Goal: Task Accomplishment & Management: Manage account settings

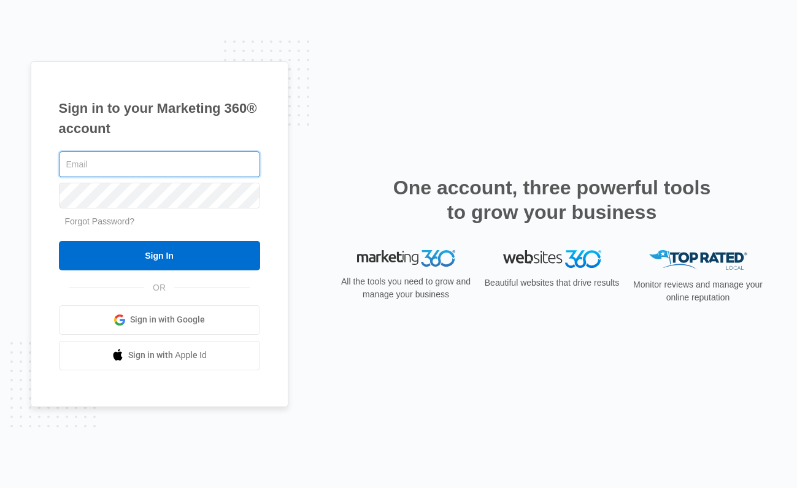
type input "audrey.yamamoto@madwire.com"
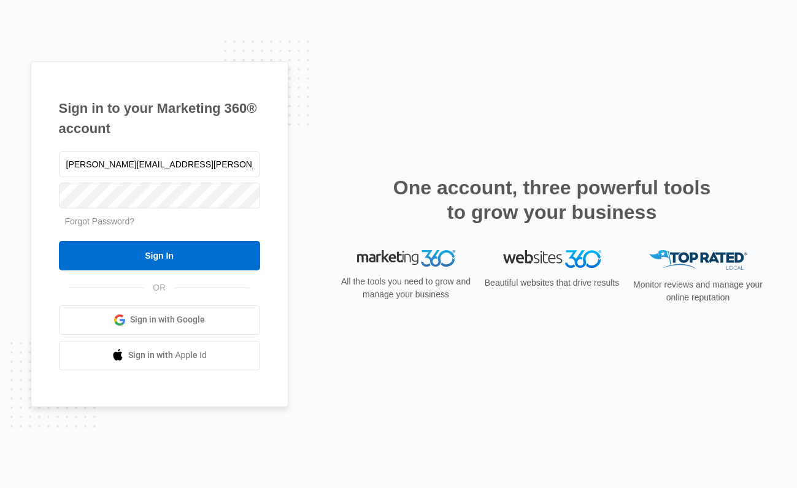
click at [162, 239] on form "audrey.yamamoto@madwire.com Forgot Password? Sign In" at bounding box center [159, 209] width 201 height 121
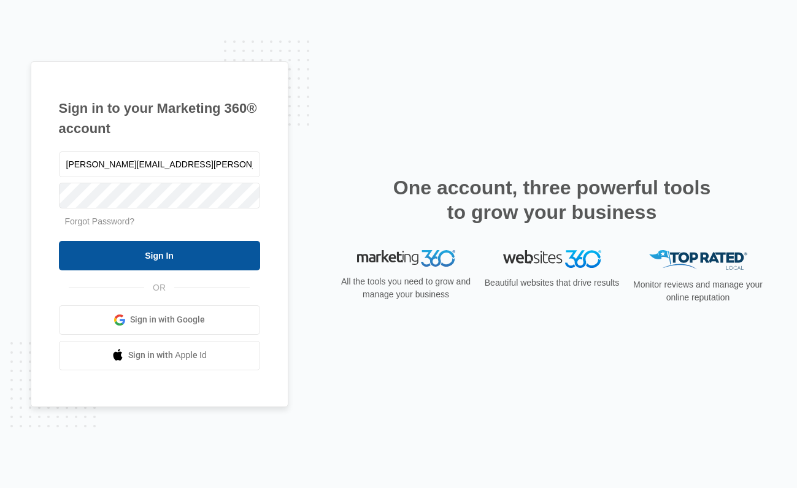
click at [157, 263] on input "Sign In" at bounding box center [159, 255] width 201 height 29
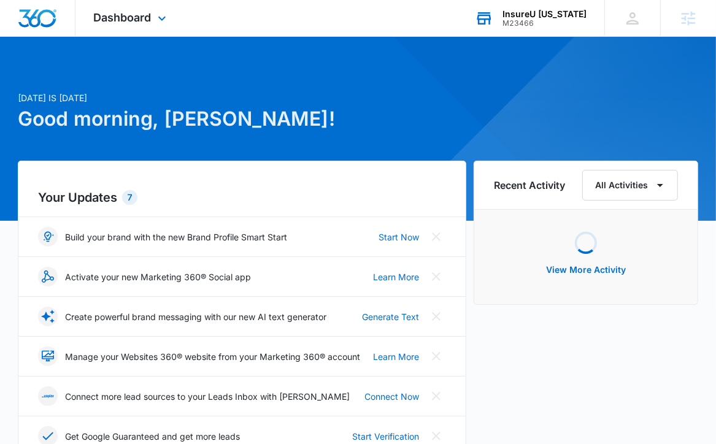
click at [554, 25] on div "M23466" at bounding box center [545, 23] width 84 height 9
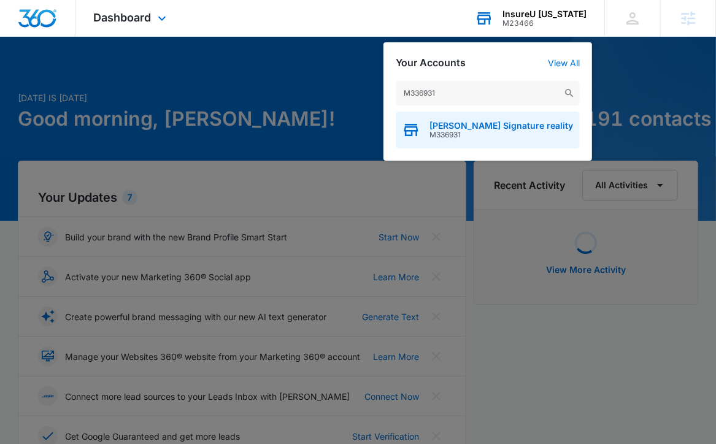
type input "M336931"
click at [444, 134] on span "M336931" at bounding box center [502, 135] width 144 height 9
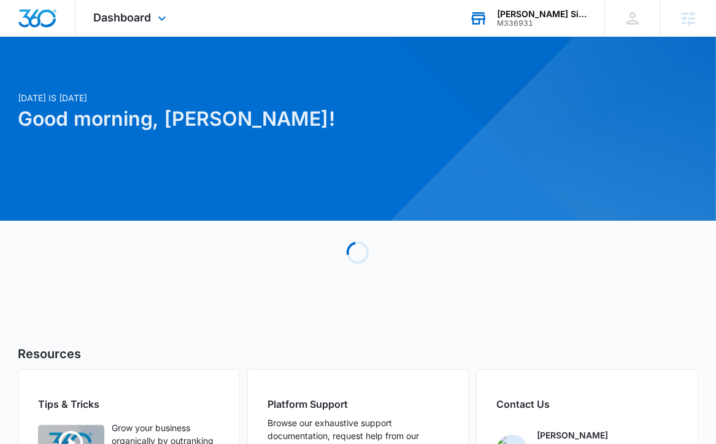
click at [123, 8] on div "Dashboard Apps Reputation Websites Forms CRM Email Social Shop Content Ads Inte…" at bounding box center [131, 18] width 112 height 36
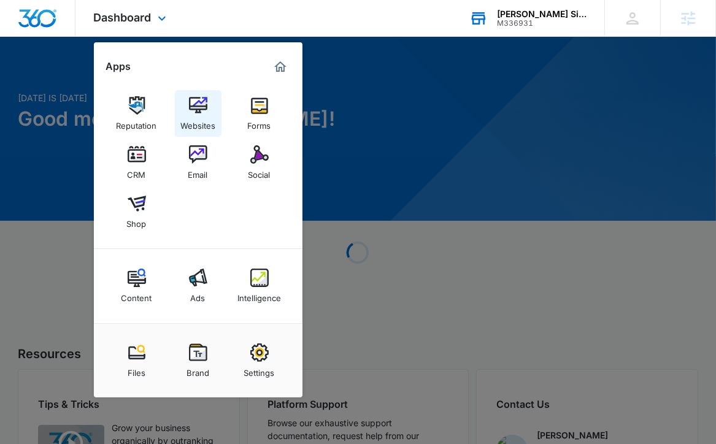
click at [192, 115] on div "Websites" at bounding box center [197, 123] width 35 height 16
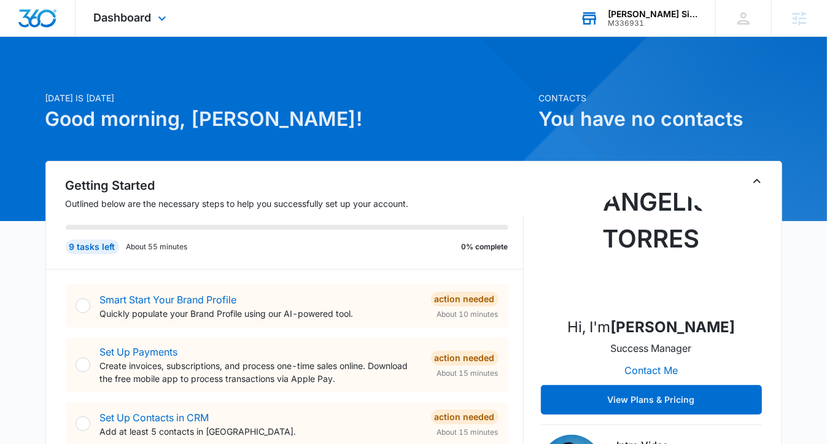
click at [634, 20] on div "M336931" at bounding box center [652, 23] width 90 height 9
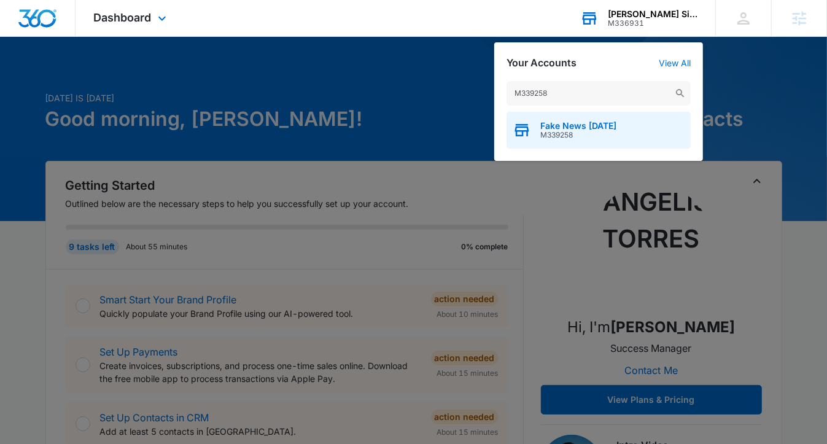
type input "M339258"
click at [559, 126] on span "Fake News [DATE]" at bounding box center [578, 126] width 76 height 10
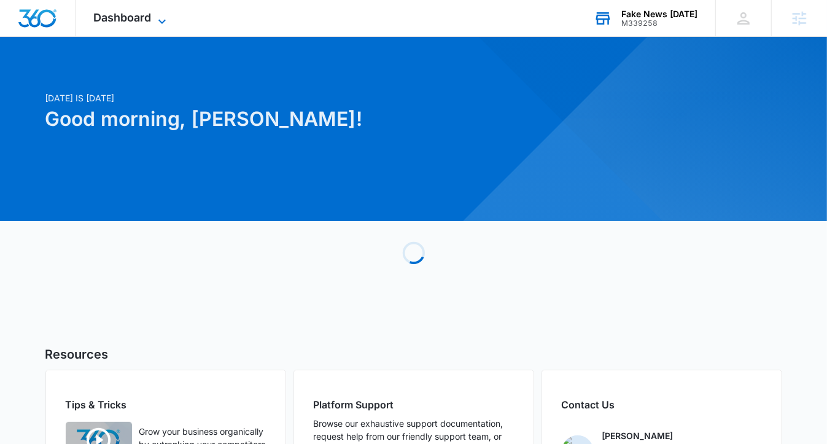
click at [148, 21] on span "Dashboard" at bounding box center [123, 17] width 58 height 13
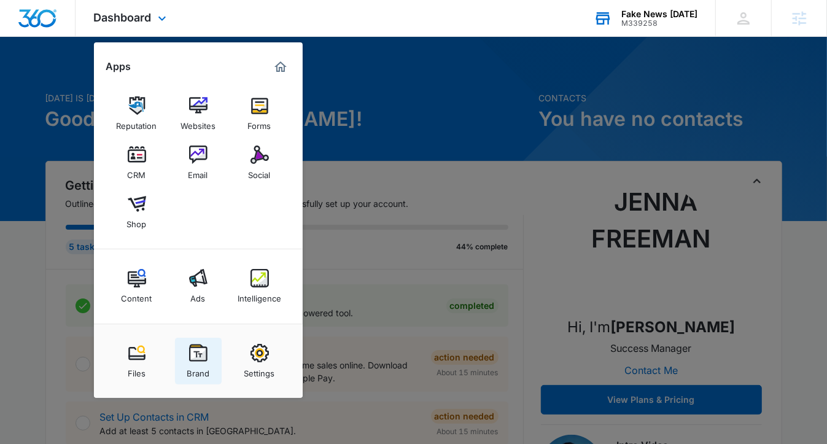
click at [204, 349] on img at bounding box center [198, 353] width 18 height 18
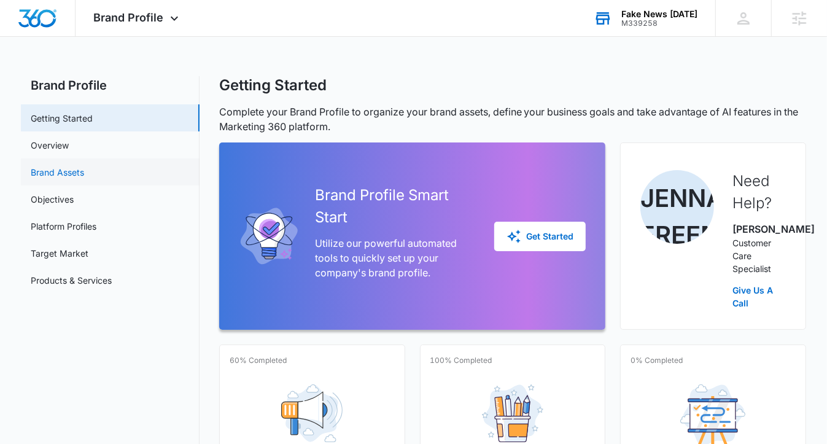
click at [84, 166] on link "Brand Assets" at bounding box center [57, 172] width 53 height 13
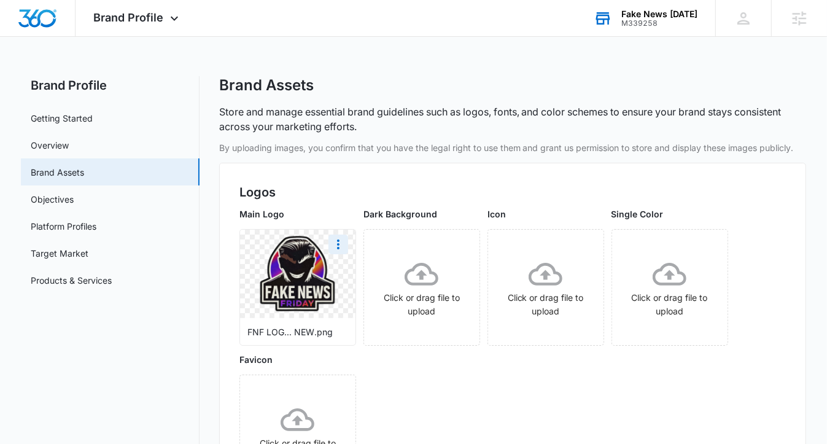
click at [268, 256] on img at bounding box center [297, 274] width 87 height 87
click at [337, 242] on icon "More" at bounding box center [338, 244] width 15 height 15
click at [350, 280] on div "Download" at bounding box center [364, 278] width 40 height 9
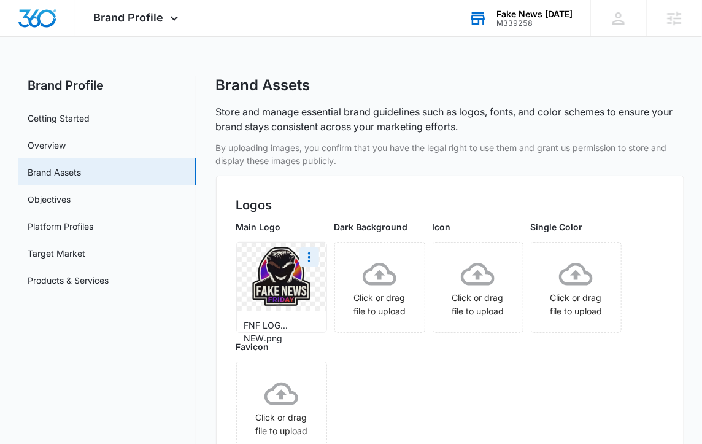
click at [660, 183] on div "Logos Main Logo FNF LOG... NEW.png Dark Background Click or drag file to upload…" at bounding box center [450, 327] width 469 height 304
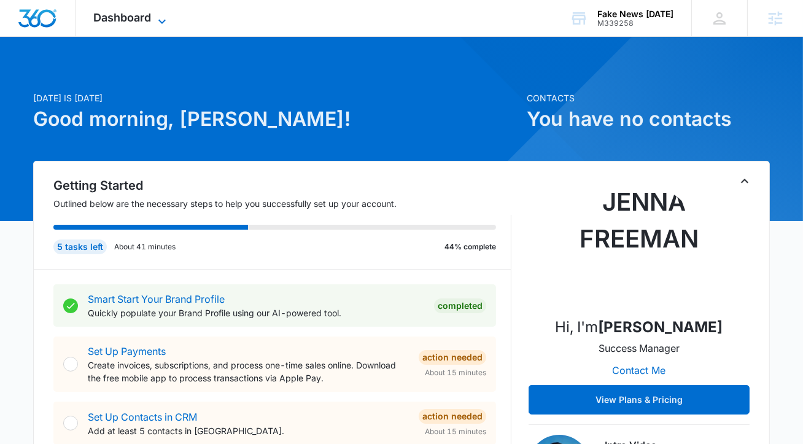
click at [94, 13] on span "Dashboard" at bounding box center [123, 17] width 58 height 13
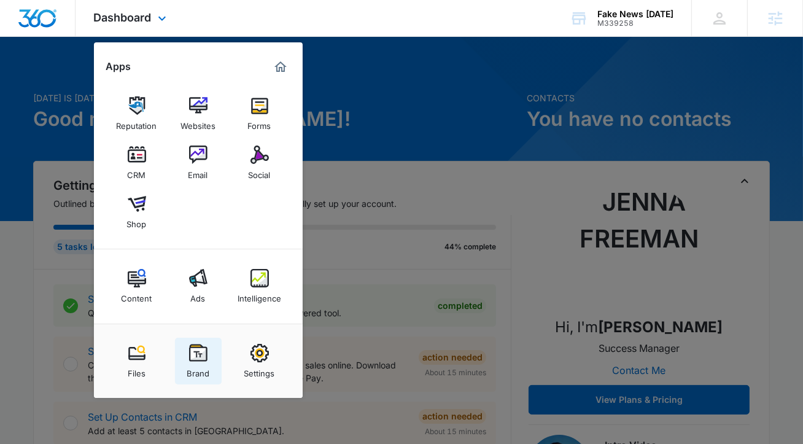
click at [180, 345] on link "Brand" at bounding box center [198, 360] width 47 height 47
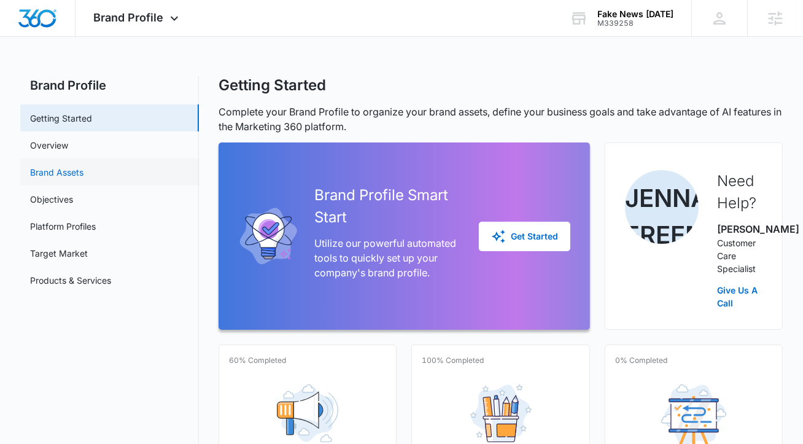
click at [83, 179] on link "Brand Assets" at bounding box center [56, 172] width 53 height 13
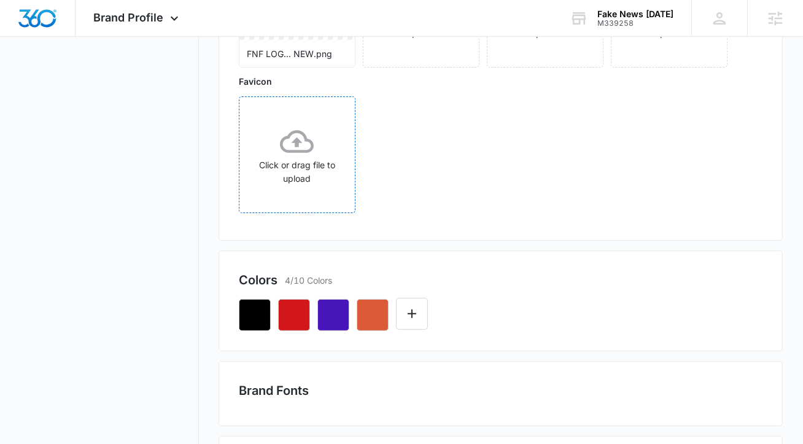
scroll to position [325, 0]
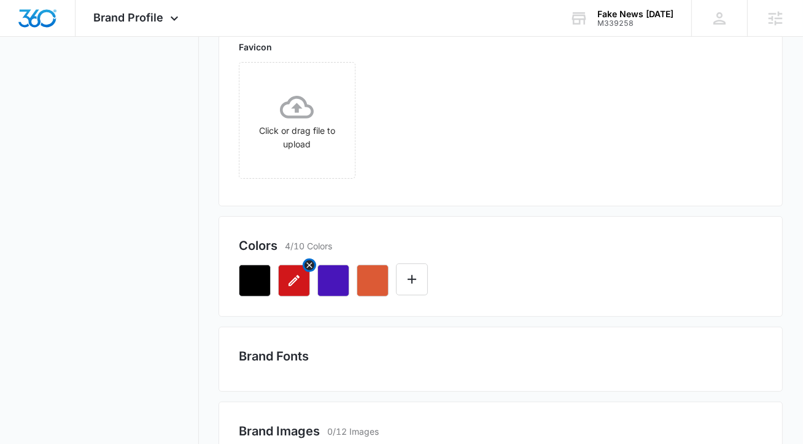
click at [292, 276] on icon "button" at bounding box center [294, 280] width 15 height 15
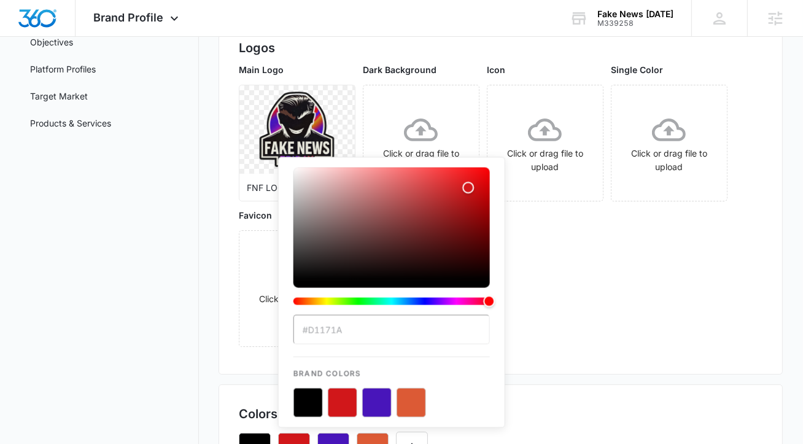
scroll to position [207, 0]
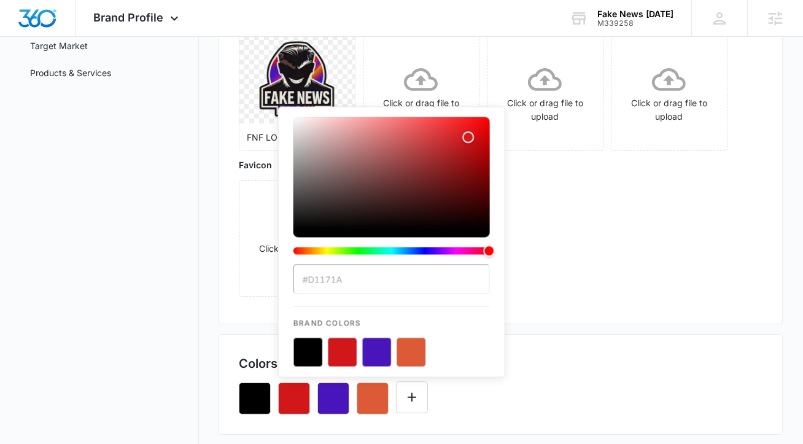
click at [333, 287] on input "#D1171A" at bounding box center [391, 278] width 196 height 29
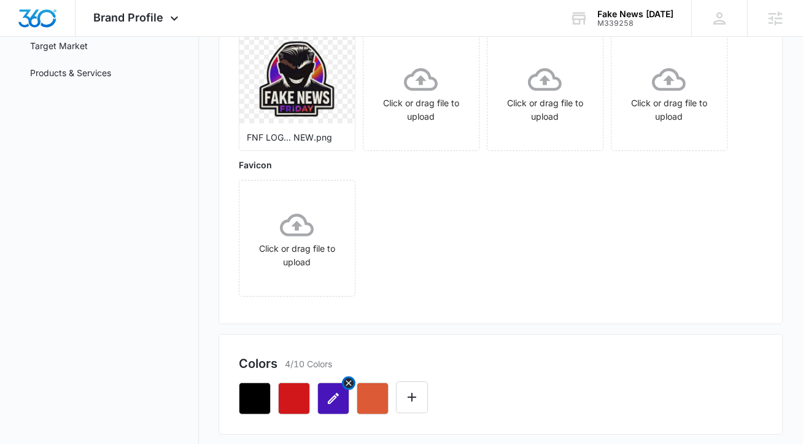
click at [329, 404] on icon "button" at bounding box center [333, 398] width 15 height 15
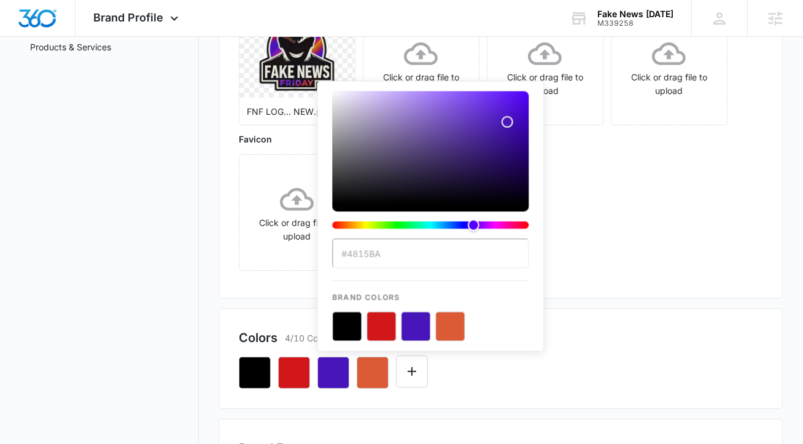
scroll to position [240, 0]
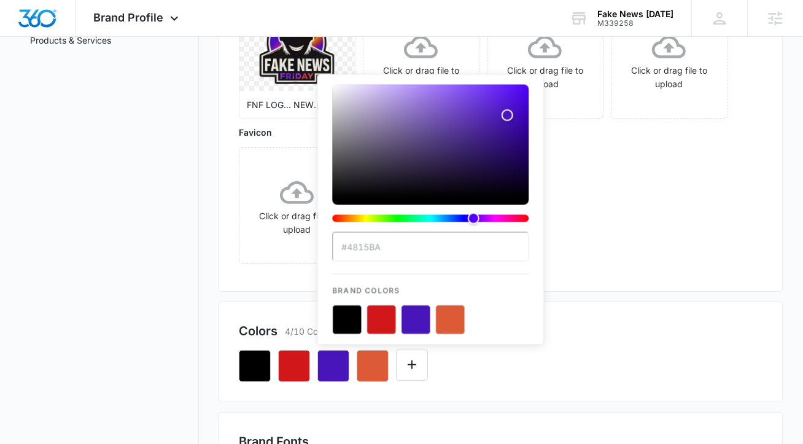
click at [382, 251] on input "#4815BA" at bounding box center [430, 246] width 196 height 29
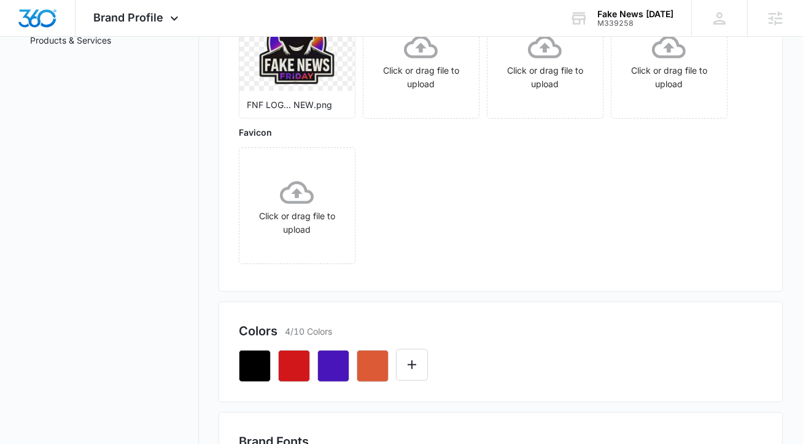
click at [444, 404] on div "By uploading images, you confirm that you have the legal right to use them and …" at bounding box center [500, 432] width 565 height 1062
click at [380, 368] on button "button" at bounding box center [373, 366] width 32 height 32
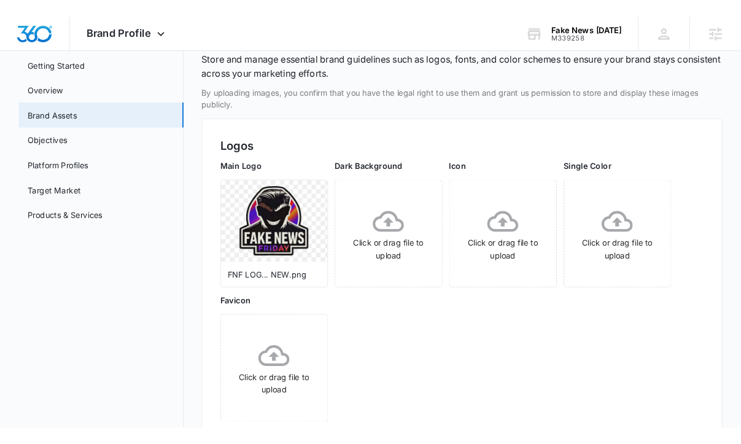
scroll to position [217, 0]
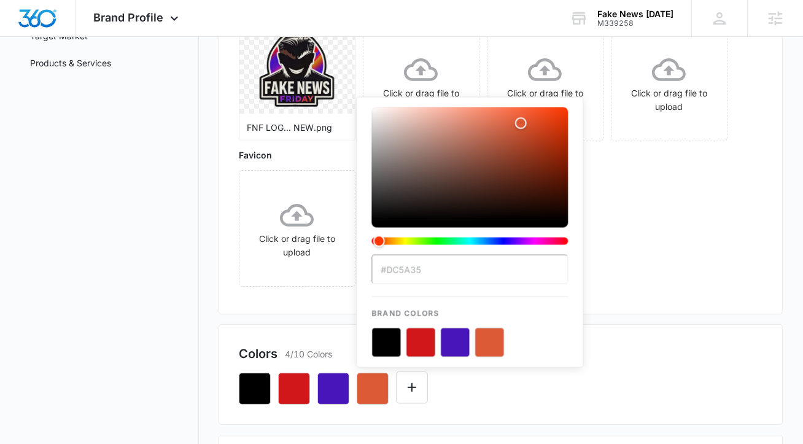
click at [414, 277] on input "#DC5A35" at bounding box center [469, 269] width 196 height 29
click at [292, 387] on icon "button" at bounding box center [293, 388] width 11 height 11
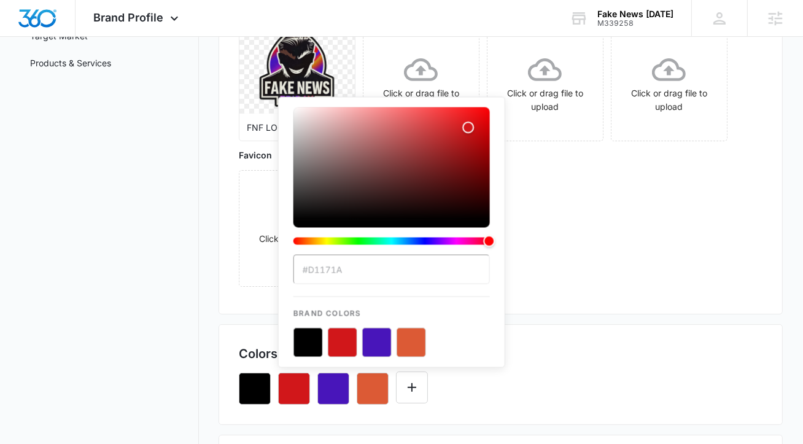
click at [337, 259] on input "#D1171A" at bounding box center [391, 269] width 196 height 29
click at [330, 272] on input "#D1171A" at bounding box center [391, 269] width 196 height 29
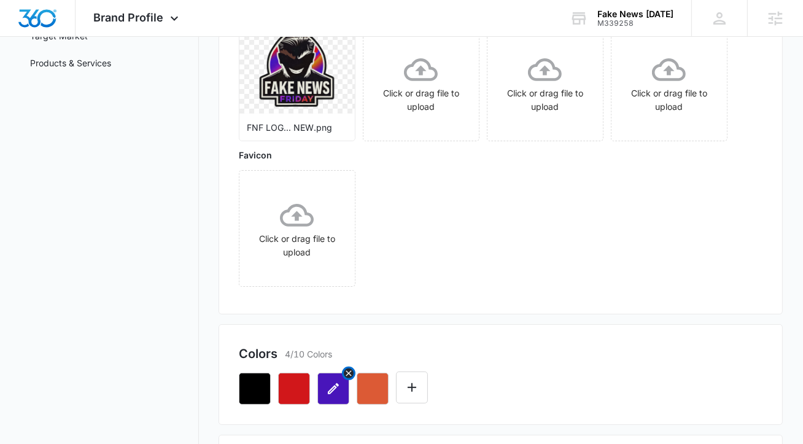
click at [323, 384] on button "button" at bounding box center [333, 388] width 32 height 32
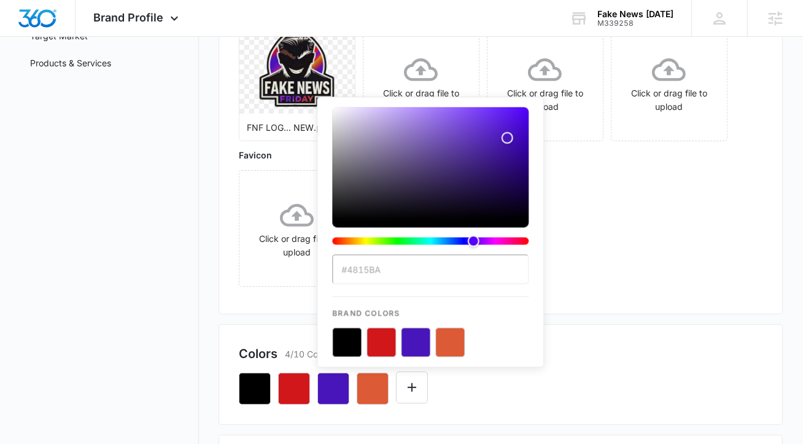
click at [385, 270] on input "#4815BA" at bounding box center [430, 269] width 196 height 29
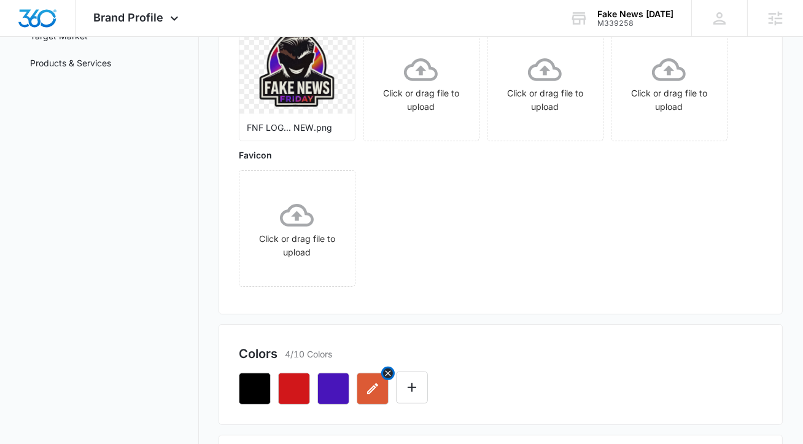
click at [360, 384] on button "button" at bounding box center [373, 388] width 32 height 32
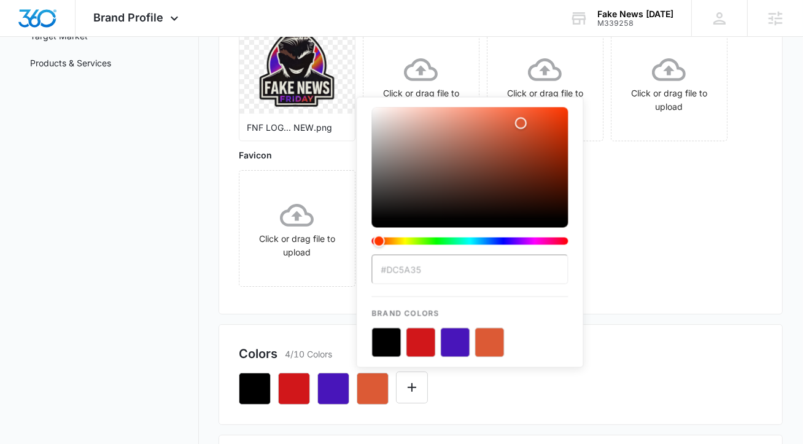
click at [434, 266] on input "#DC5A35" at bounding box center [469, 269] width 196 height 29
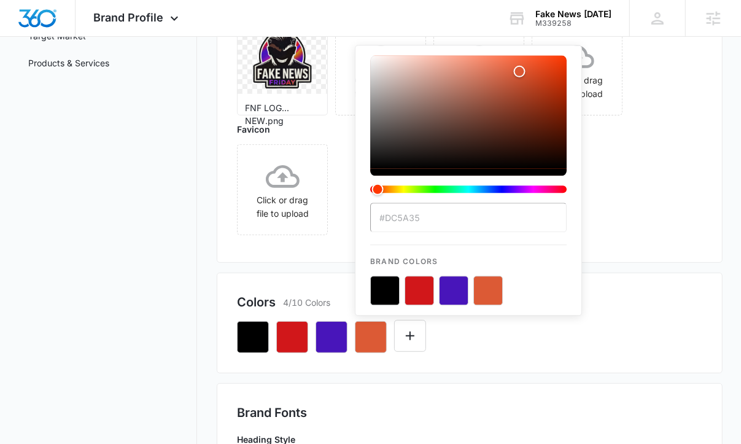
click at [415, 218] on input "#DC5A35" at bounding box center [468, 216] width 196 height 29
click at [379, 345] on button "button" at bounding box center [371, 337] width 32 height 32
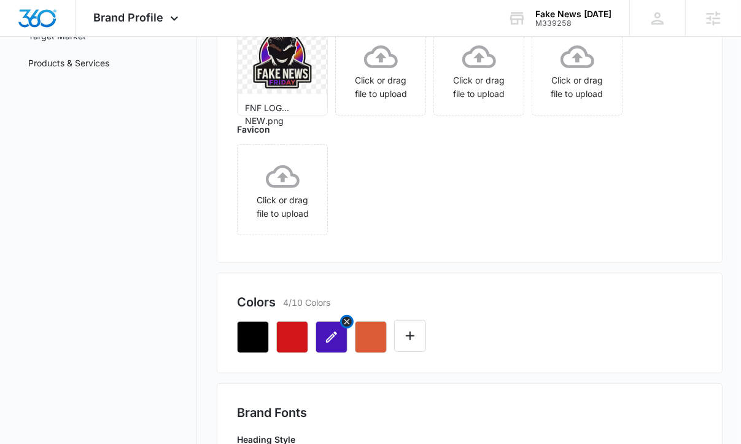
click at [339, 342] on button "button" at bounding box center [331, 337] width 32 height 32
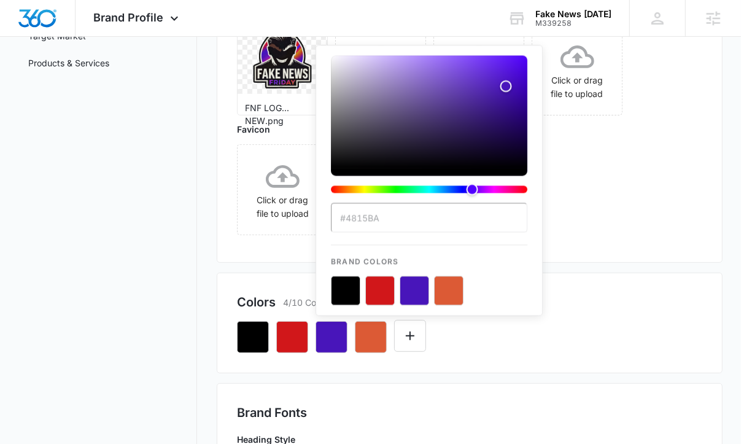
click at [400, 214] on input "#4815BA" at bounding box center [429, 216] width 196 height 29
click at [378, 340] on button "button" at bounding box center [371, 337] width 32 height 32
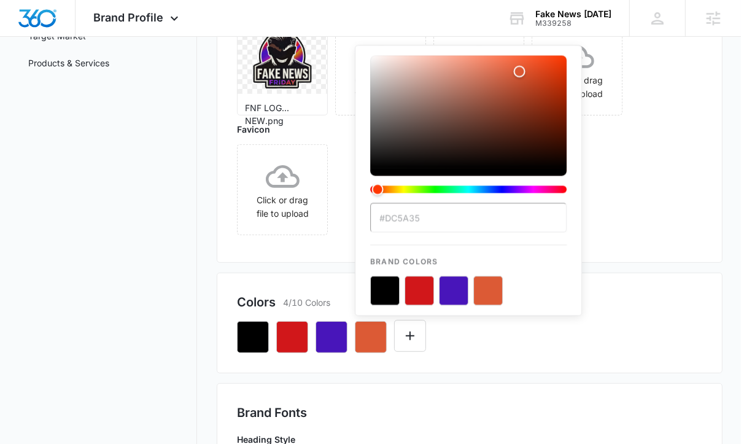
click at [434, 220] on input "#DC5A35" at bounding box center [468, 216] width 196 height 29
click at [369, 339] on icon "button" at bounding box center [370, 336] width 11 height 11
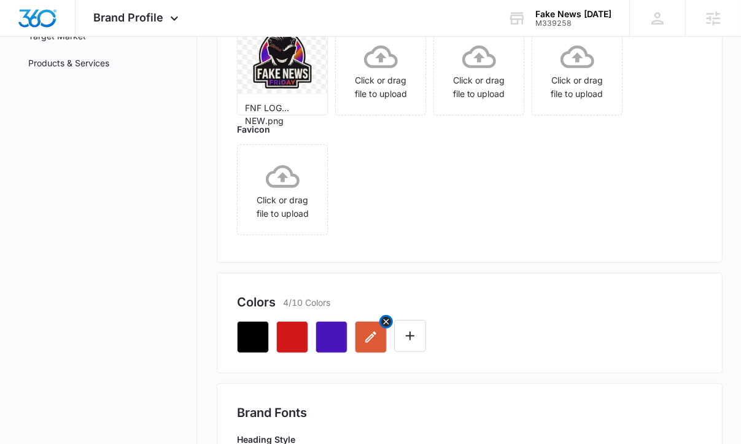
click at [369, 339] on icon "button" at bounding box center [370, 336] width 11 height 11
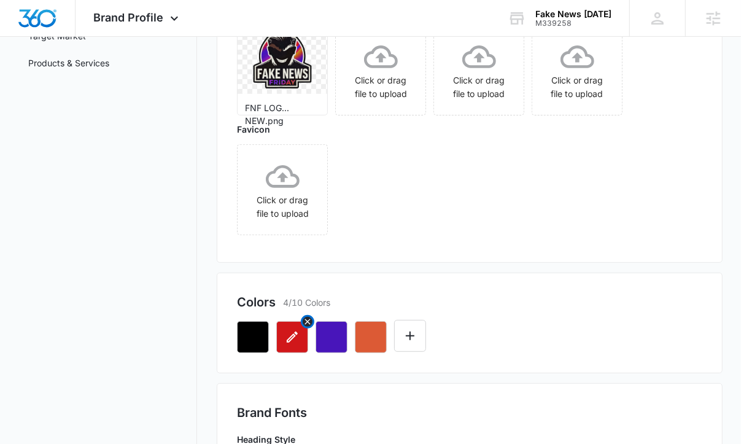
click at [291, 343] on icon "button" at bounding box center [292, 337] width 15 height 15
click at [411, 414] on h2 "Brand Fonts" at bounding box center [469, 412] width 465 height 18
click at [372, 347] on button "button" at bounding box center [371, 337] width 32 height 32
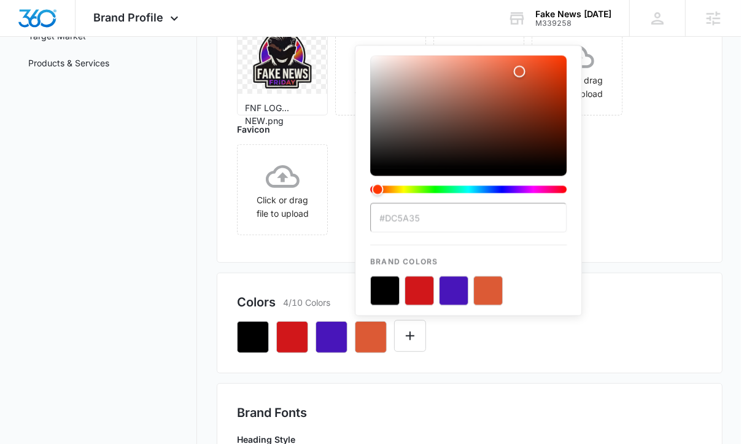
click at [436, 221] on input "#DC5A35" at bounding box center [468, 216] width 196 height 29
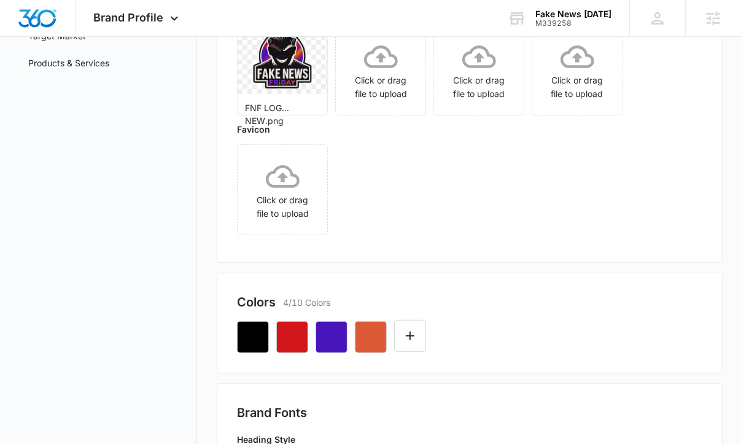
click at [293, 342] on icon "button" at bounding box center [292, 337] width 15 height 15
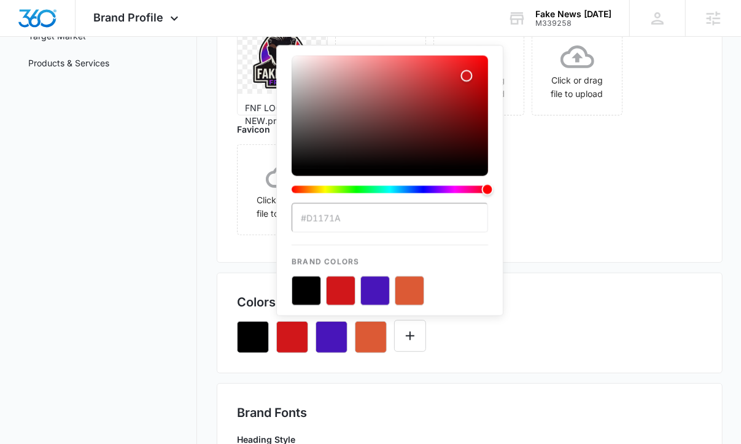
click at [353, 225] on input "#D1171A" at bounding box center [389, 216] width 196 height 29
click at [438, 256] on p "Brand Colors" at bounding box center [389, 256] width 196 height 22
click at [387, 219] on input "#D1171A" at bounding box center [389, 216] width 196 height 29
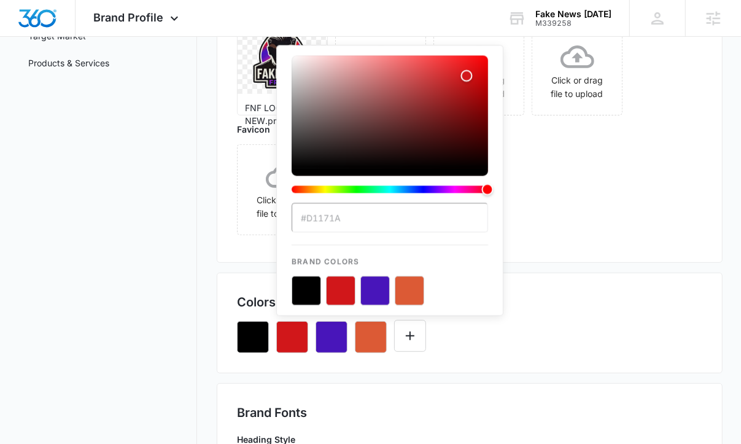
click at [364, 217] on input "#D1171A" at bounding box center [389, 216] width 196 height 29
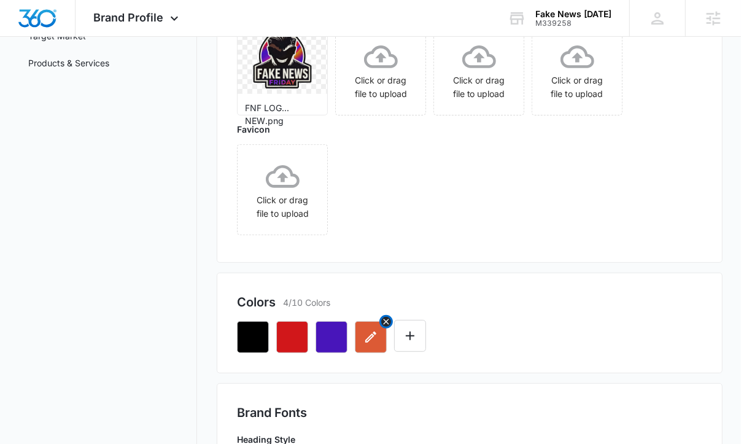
click at [372, 341] on icon "button" at bounding box center [370, 337] width 15 height 15
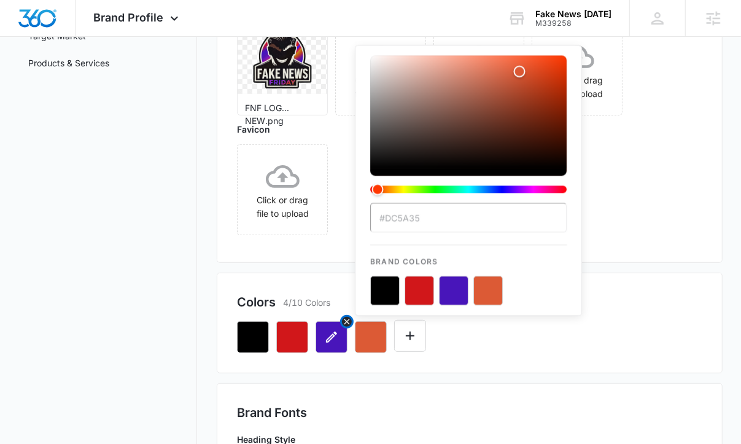
click at [330, 341] on icon "button" at bounding box center [331, 337] width 15 height 15
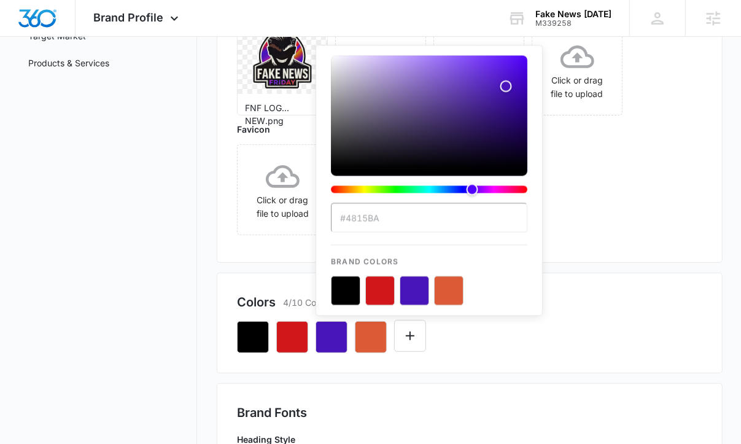
click at [397, 218] on input "#4815BA" at bounding box center [429, 216] width 196 height 29
click at [297, 336] on icon "button" at bounding box center [292, 337] width 15 height 15
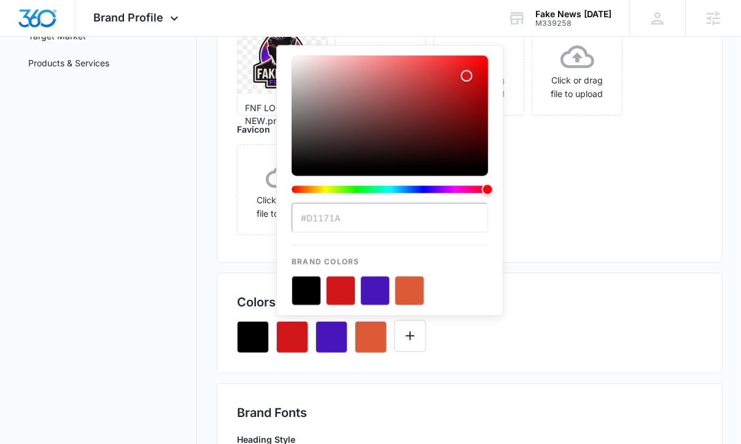
click at [327, 222] on input "#D1171A" at bounding box center [389, 216] width 196 height 29
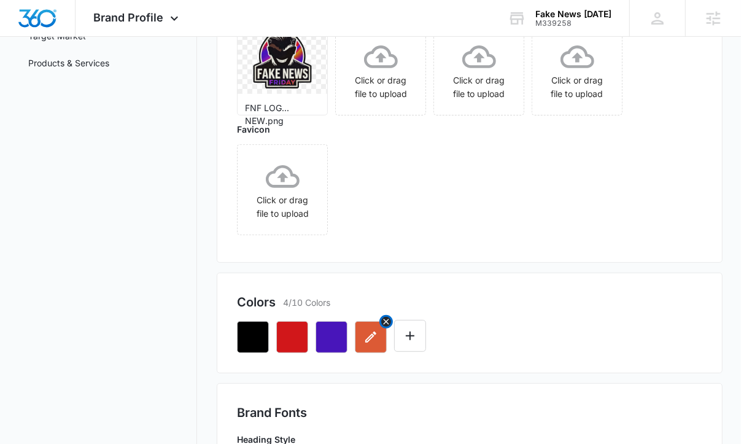
click at [369, 341] on icon "button" at bounding box center [370, 337] width 15 height 15
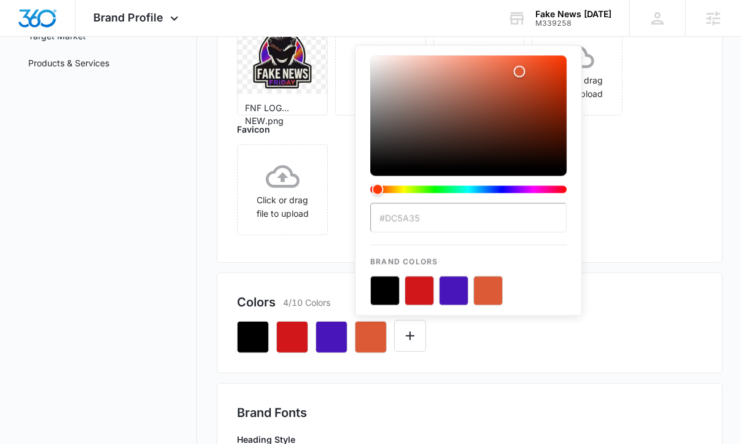
click at [397, 223] on input "#DC5A35" at bounding box center [468, 216] width 196 height 29
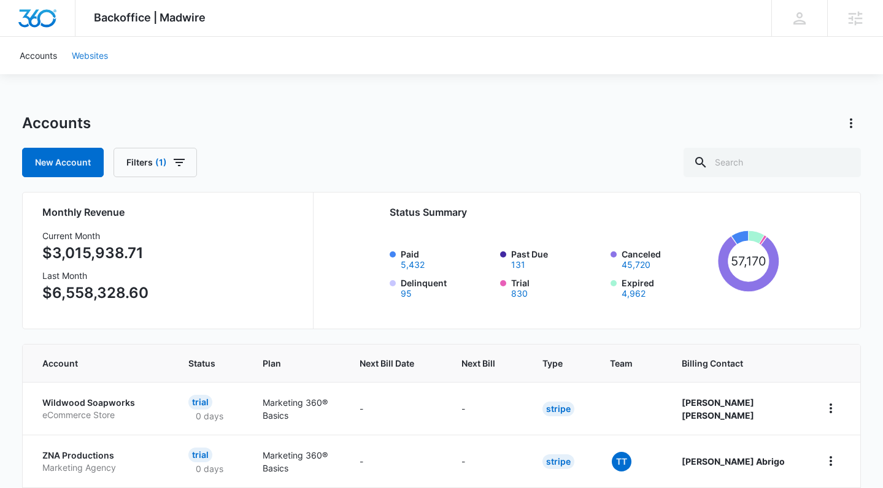
click at [98, 53] on link "Websites" at bounding box center [89, 55] width 51 height 37
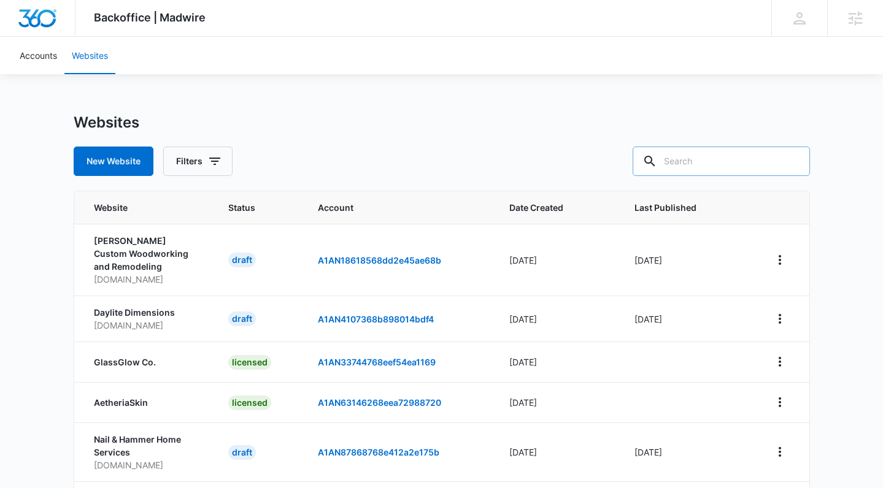
click at [716, 153] on input "text" at bounding box center [721, 161] width 177 height 29
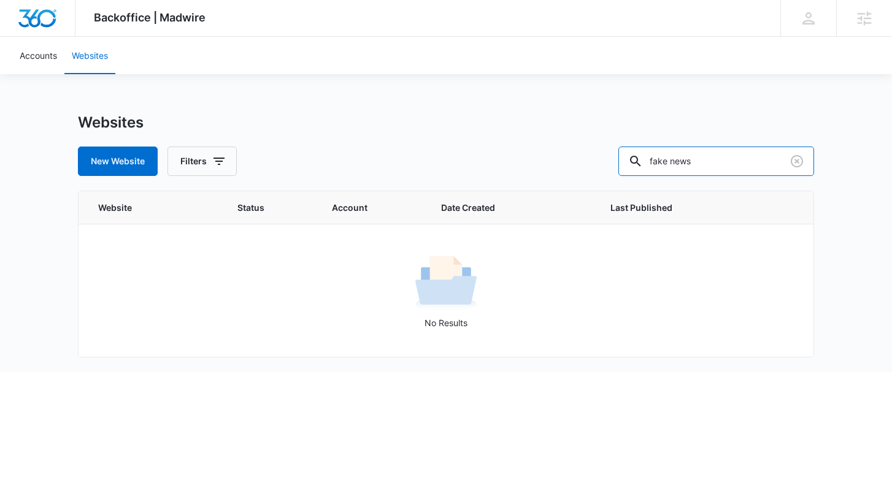
drag, startPoint x: 680, startPoint y: 161, endPoint x: 587, endPoint y: 162, distance: 92.7
click at [588, 162] on div "New Website Filters fake news" at bounding box center [446, 161] width 736 height 29
click at [690, 163] on input "fake news" at bounding box center [717, 161] width 196 height 29
paste input "M339258"
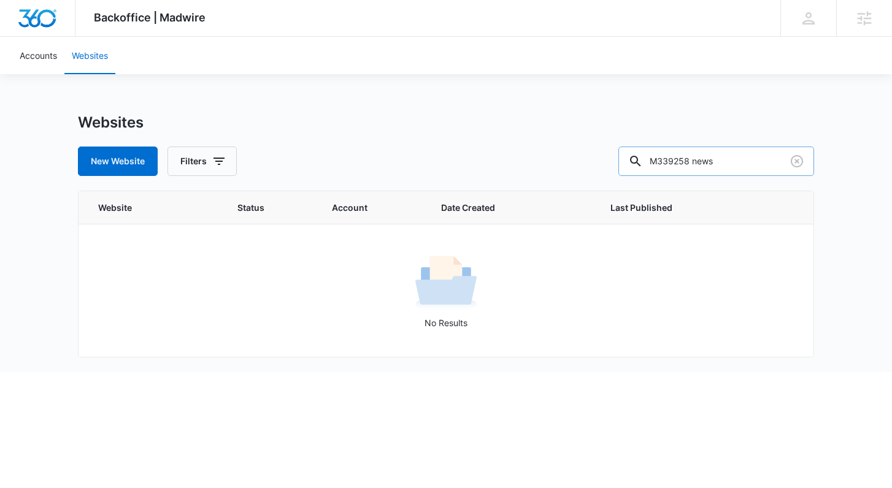
click at [690, 163] on input "M339258 news" at bounding box center [717, 161] width 196 height 29
paste input "text"
type input "M339258"
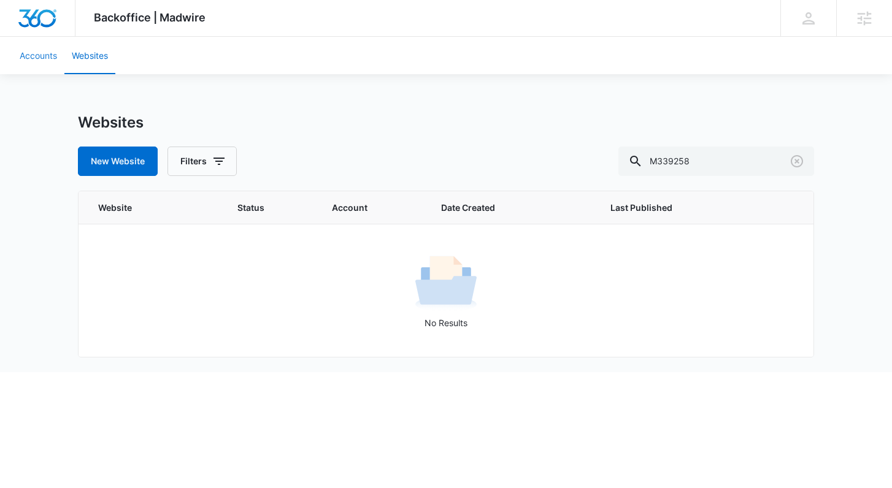
click at [23, 69] on link "Accounts" at bounding box center [38, 55] width 52 height 37
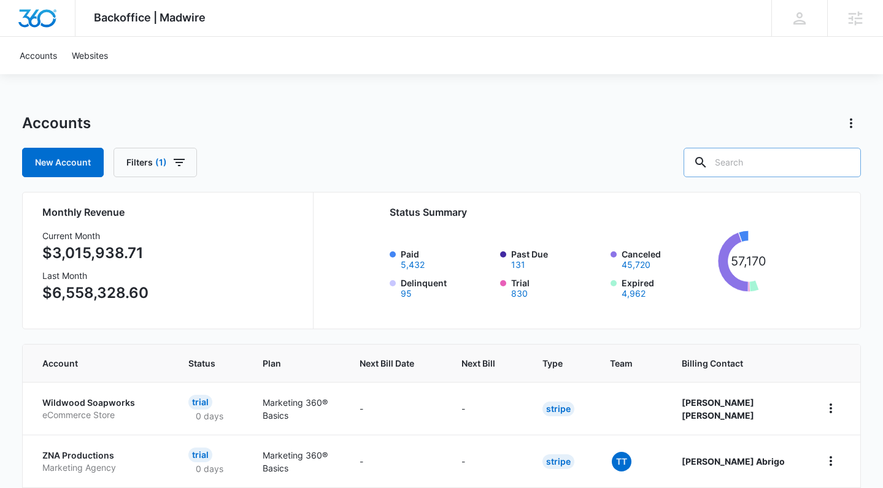
click at [755, 168] on input "text" at bounding box center [772, 162] width 177 height 29
paste input "M339258"
type input "M339258"
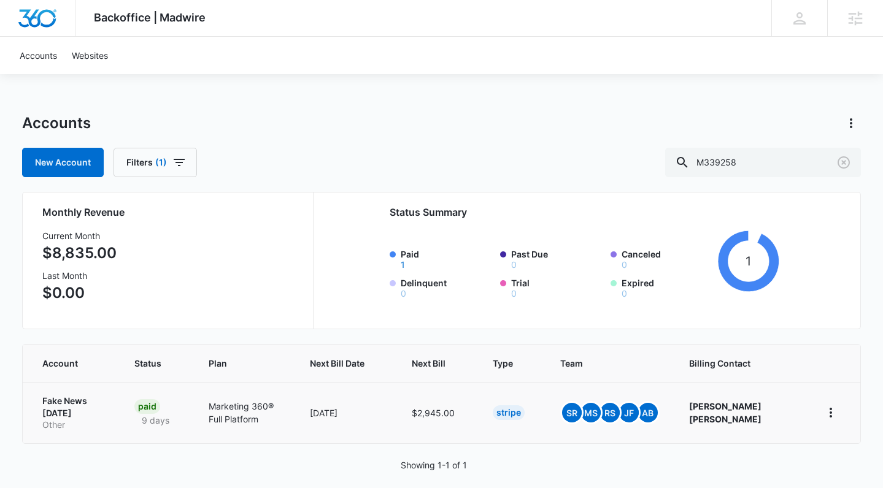
click at [58, 406] on p "Fake News [DATE]" at bounding box center [73, 407] width 63 height 24
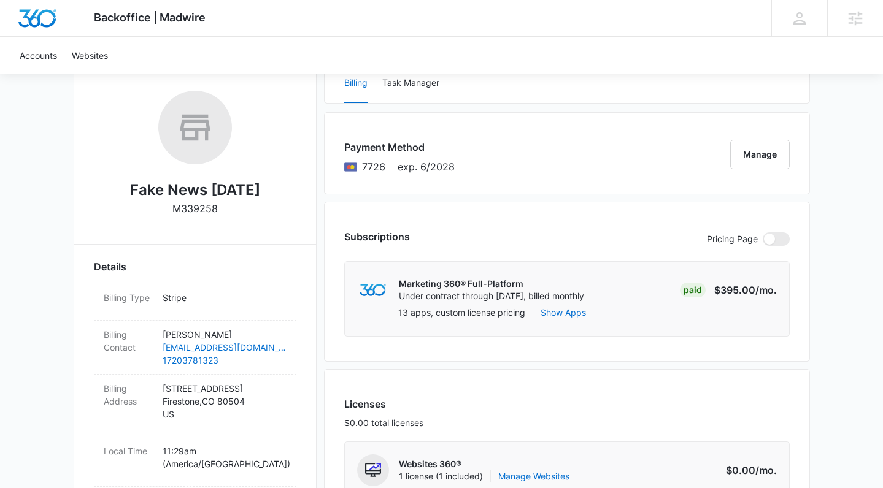
scroll to position [273, 0]
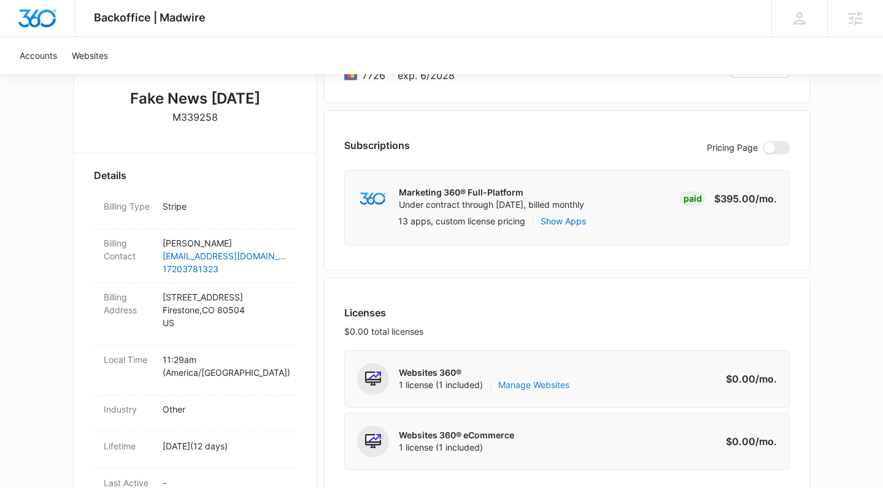
click at [555, 385] on link "Manage Websites" at bounding box center [533, 385] width 71 height 12
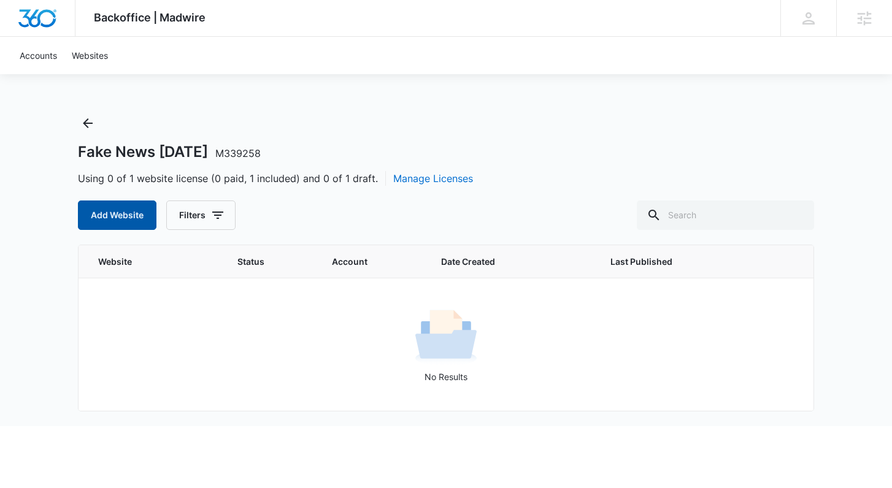
click at [108, 214] on button "Add Website" at bounding box center [117, 215] width 79 height 29
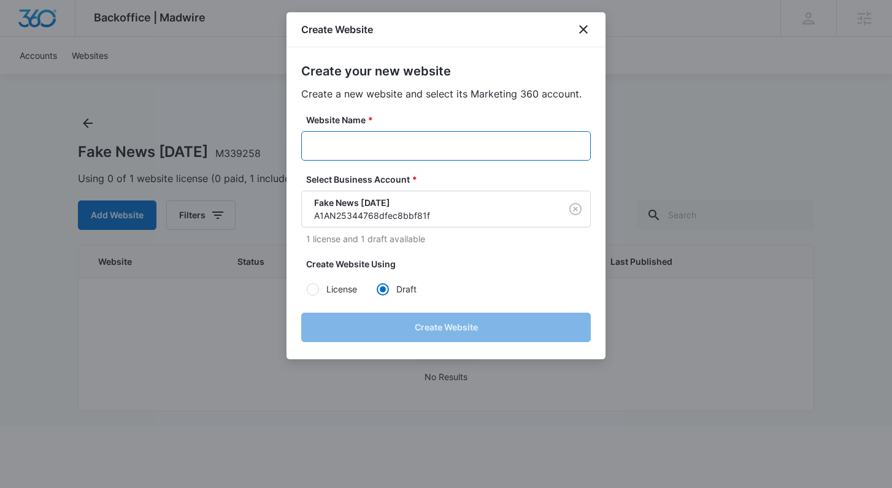
click at [363, 150] on input "Website Name *" at bounding box center [446, 145] width 290 height 29
paste input "M339258 - Fake News [DATE]"
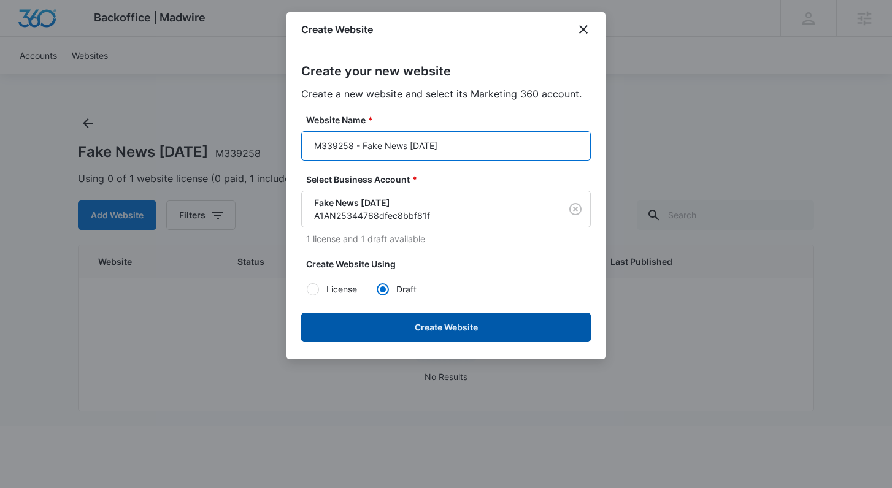
type input "M339258 - Fake News [DATE]"
click at [378, 331] on button "Create Website" at bounding box center [446, 327] width 290 height 29
